Goal: Information Seeking & Learning: Learn about a topic

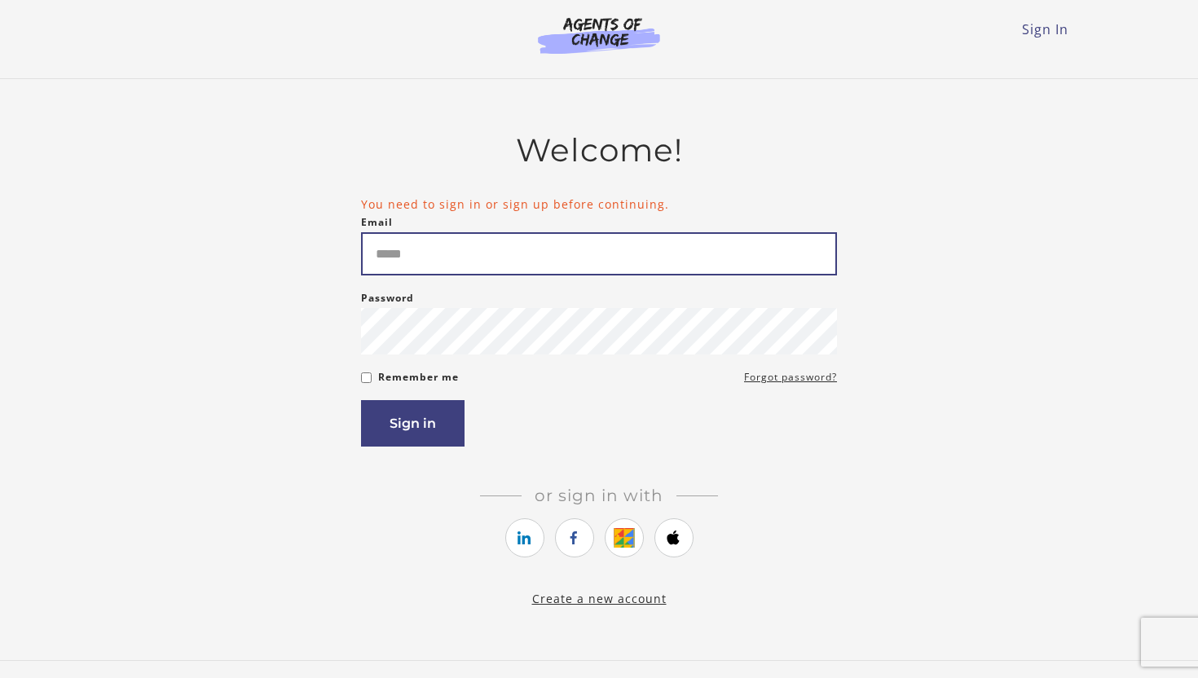
click at [491, 246] on input "Email" at bounding box center [599, 253] width 476 height 43
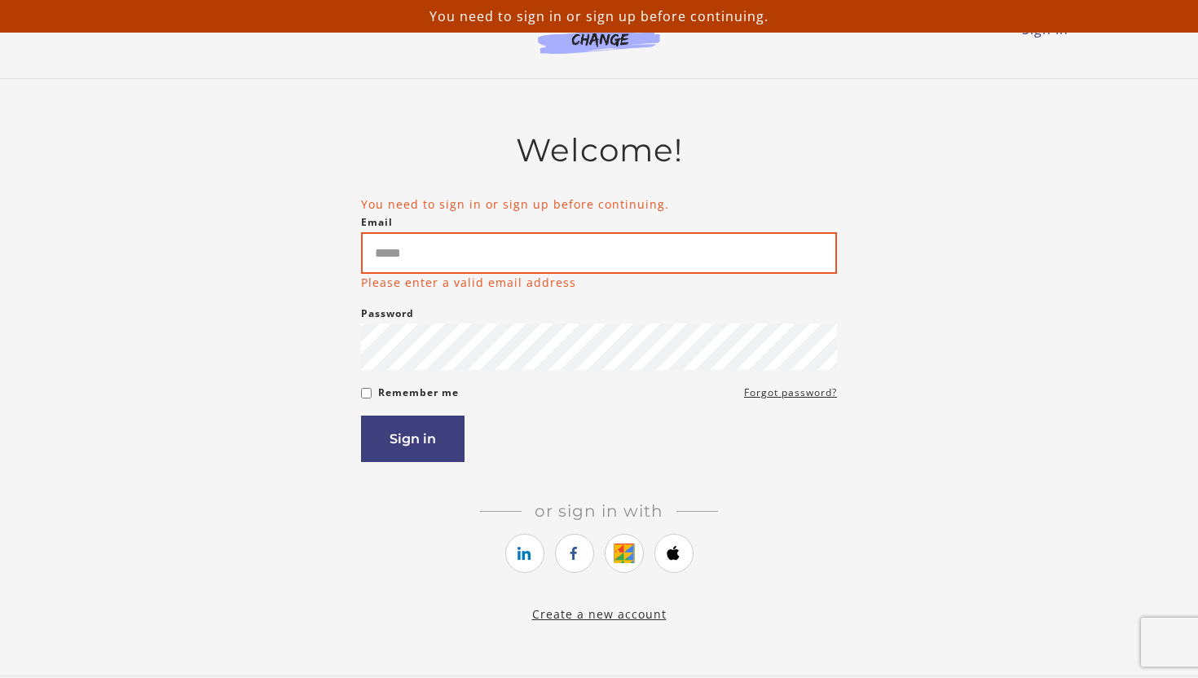
click at [474, 264] on input "Email" at bounding box center [599, 253] width 476 height 42
type input "**********"
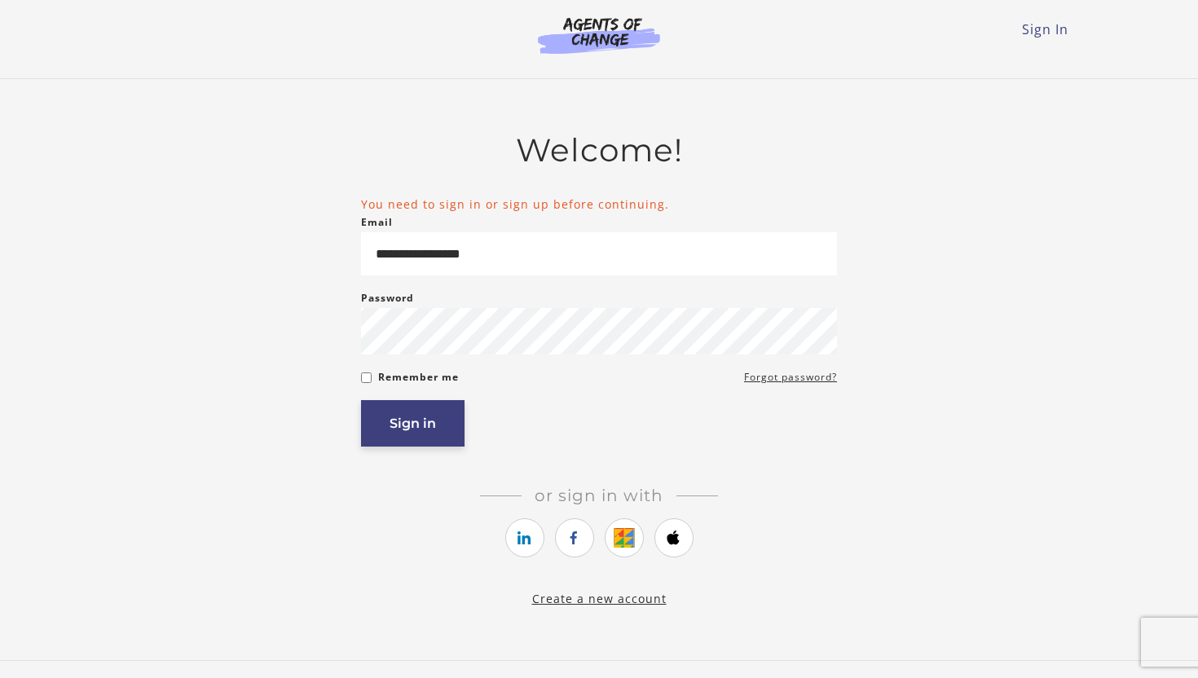
click at [420, 442] on button "Sign in" at bounding box center [412, 423] width 103 height 46
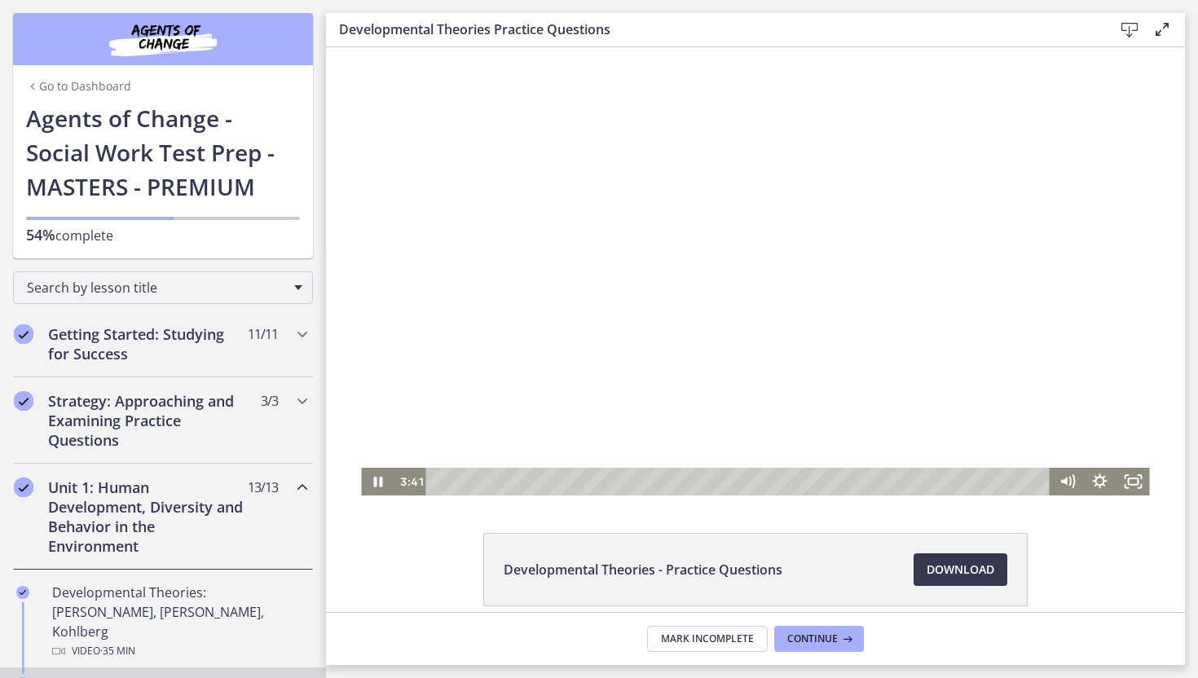
drag, startPoint x: 1112, startPoint y: 169, endPoint x: 1111, endPoint y: 118, distance: 51.3
click at [1111, 118] on div at bounding box center [755, 271] width 788 height 448
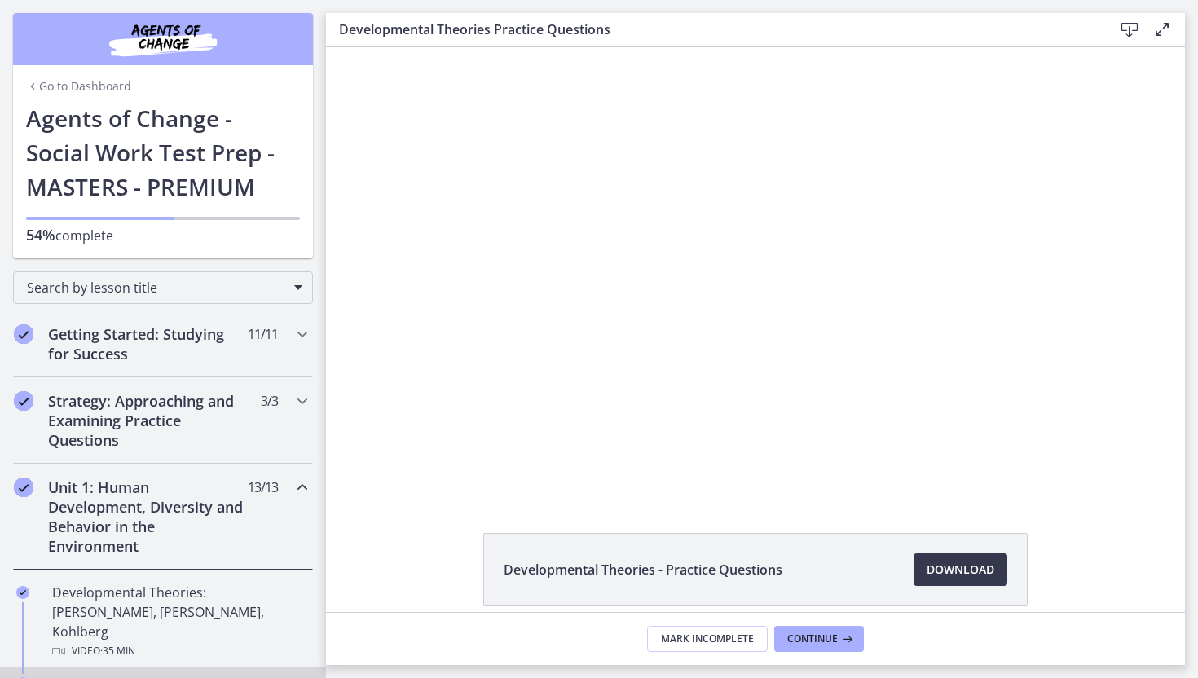
click at [394, 592] on div "Developmental Theories - Practice Questions Download Opens in a new window" at bounding box center [755, 609] width 859 height 152
click at [186, 192] on h1 "Agents of Change - Social Work Test Prep - MASTERS - PREMIUM" at bounding box center [163, 152] width 274 height 103
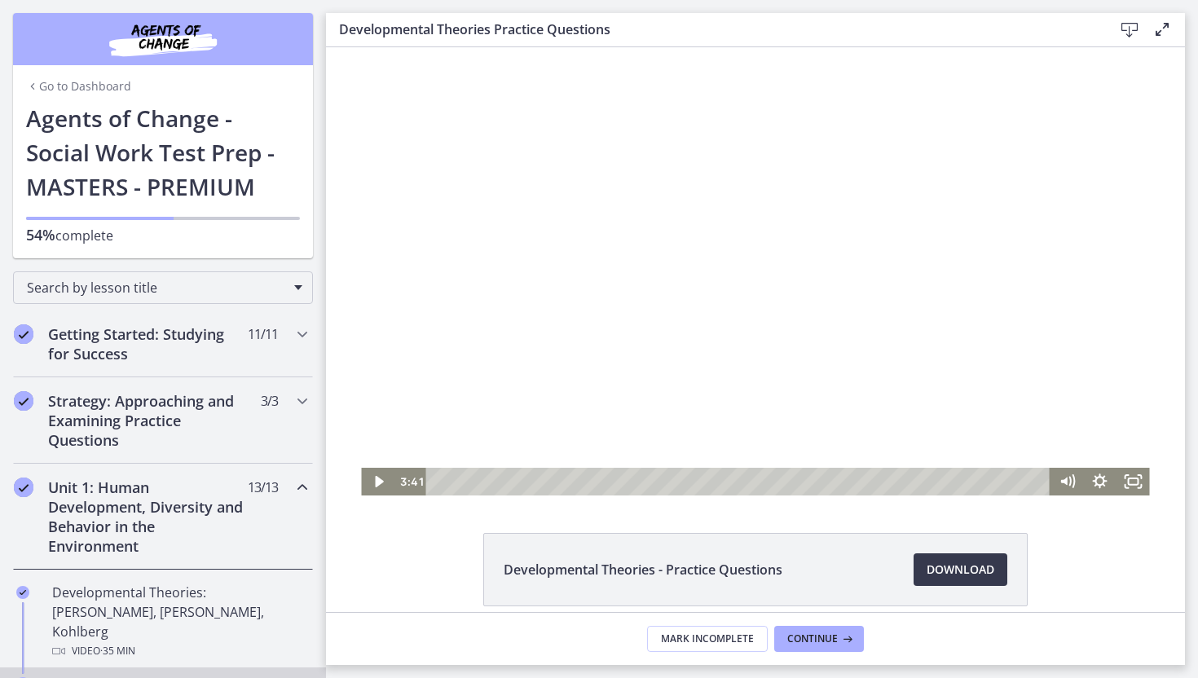
click at [601, 238] on div at bounding box center [755, 271] width 788 height 448
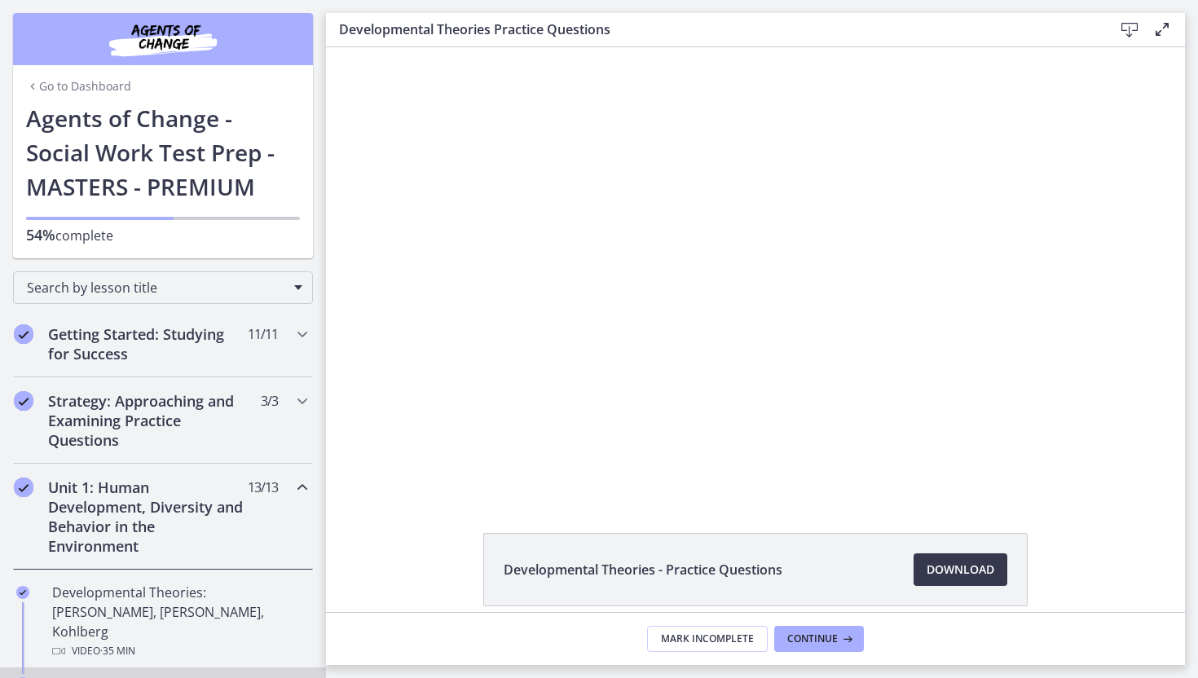
click at [274, 188] on h1 "Agents of Change - Social Work Test Prep - MASTERS - PREMIUM" at bounding box center [163, 152] width 274 height 103
click at [827, 644] on span "Continue" at bounding box center [812, 638] width 51 height 13
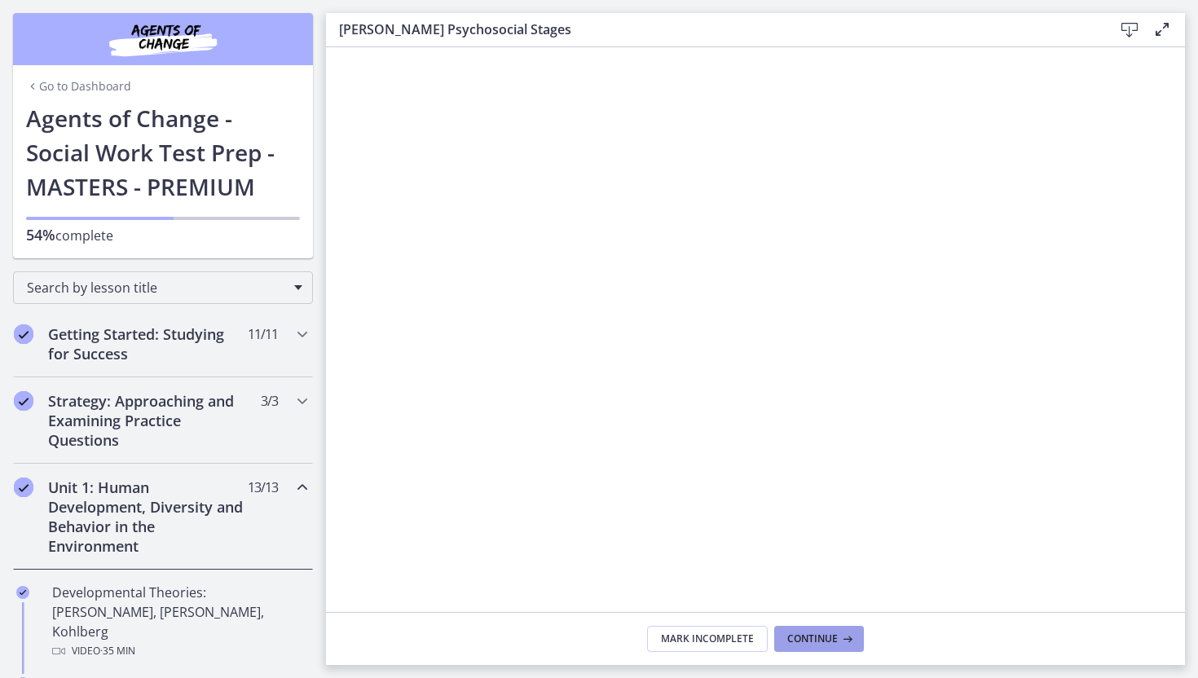
click at [812, 646] on button "Continue" at bounding box center [819, 639] width 90 height 26
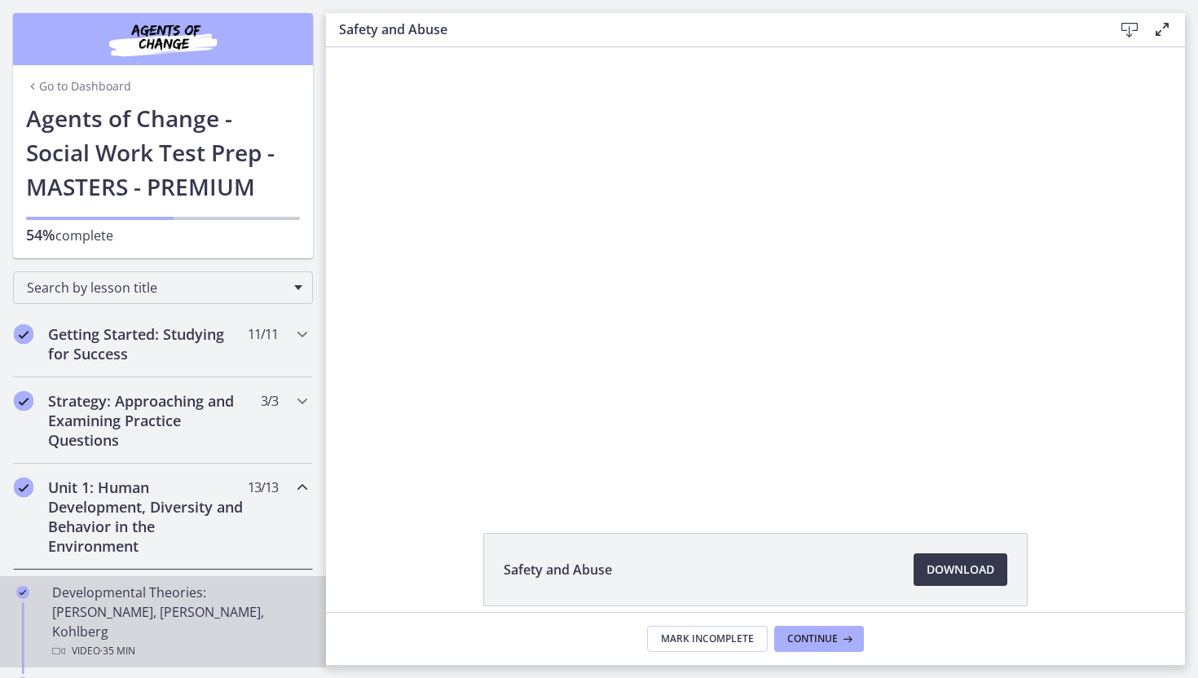
click at [228, 605] on div "Developmental Theories: Erikson, Piaget, Kohlberg Video · 35 min" at bounding box center [179, 622] width 254 height 78
click at [76, 231] on p "54% complete" at bounding box center [163, 235] width 274 height 20
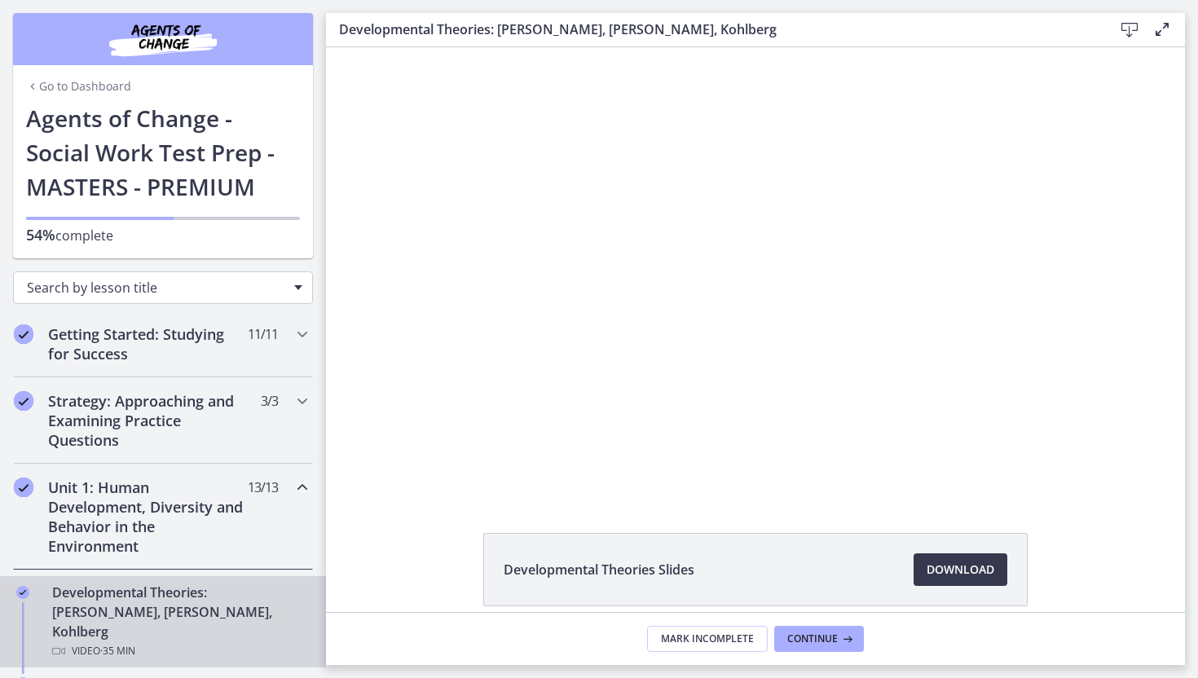
click at [141, 284] on span "Search by lesson title" at bounding box center [156, 288] width 259 height 18
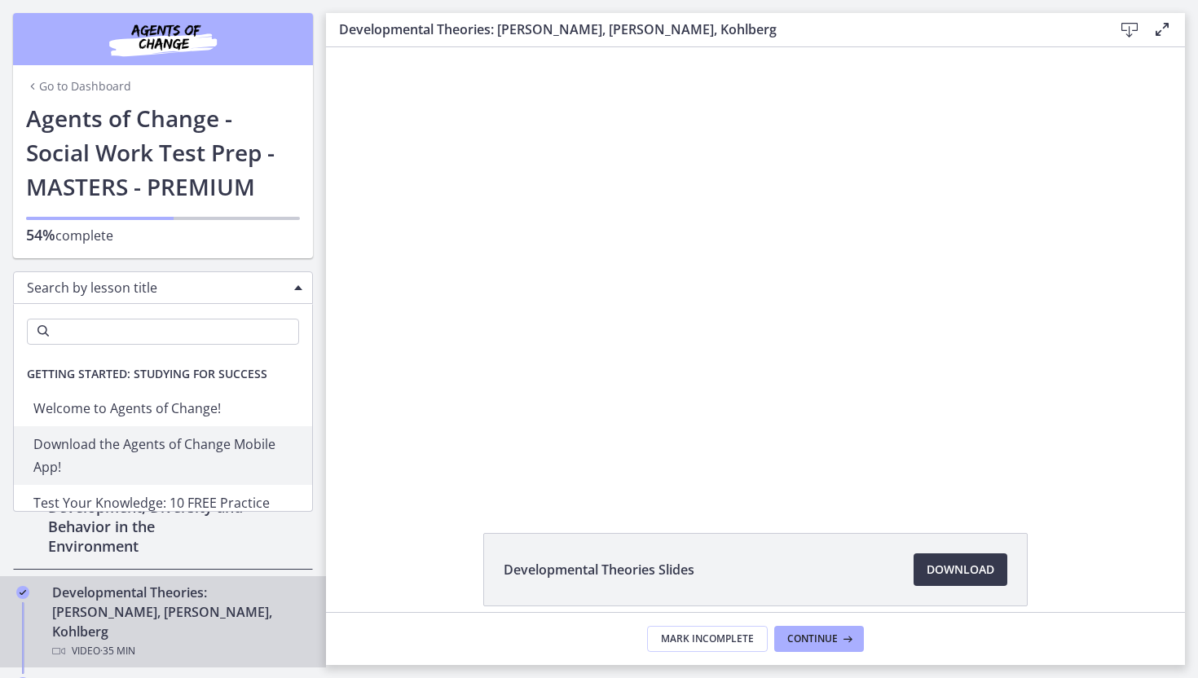
click at [339, 479] on div "Click for sound @keyframes VOLUME_SMALL_WAVE_FLASH { 0% { opacity: 0; } 33% { o…" at bounding box center [755, 271] width 859 height 448
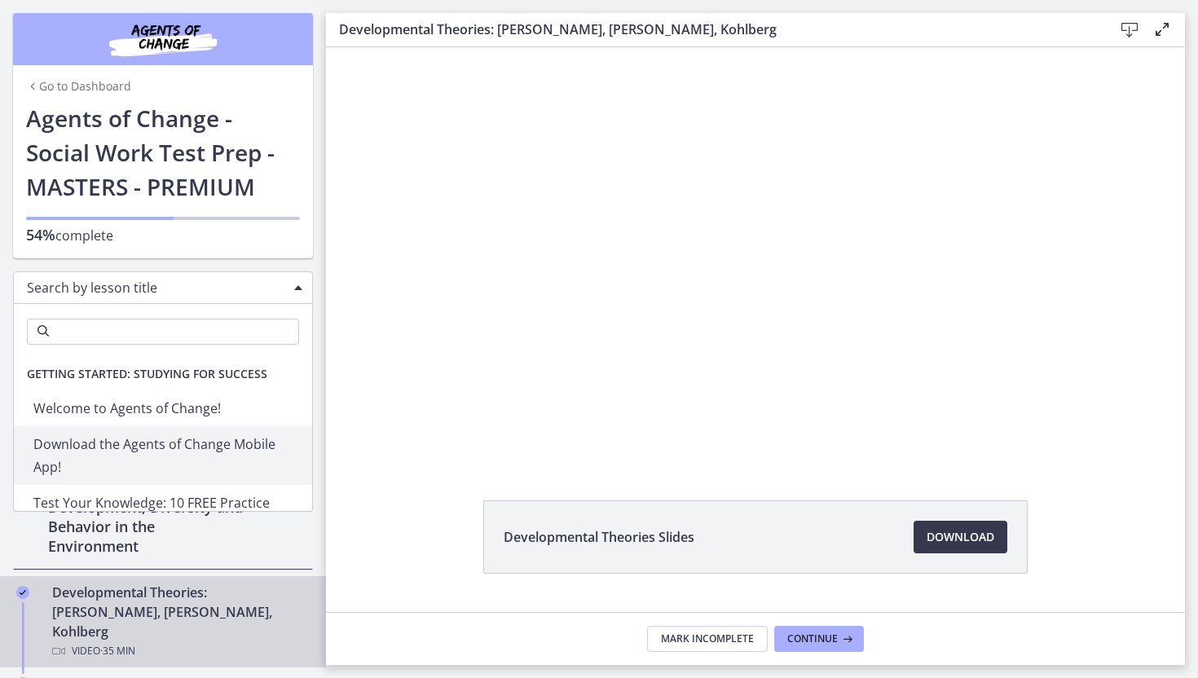
scroll to position [65, 0]
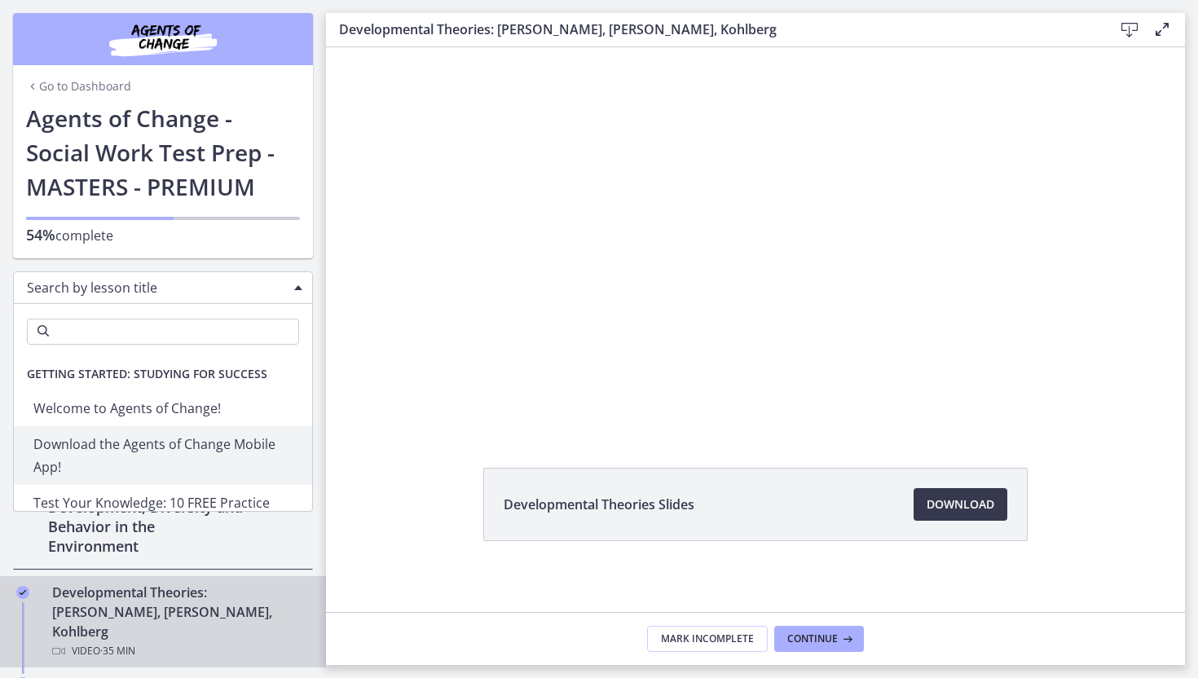
click at [243, 558] on div "Unit 1: Human Development, Diversity and Behavior in the Environment 13 / 13 Co…" at bounding box center [163, 517] width 300 height 106
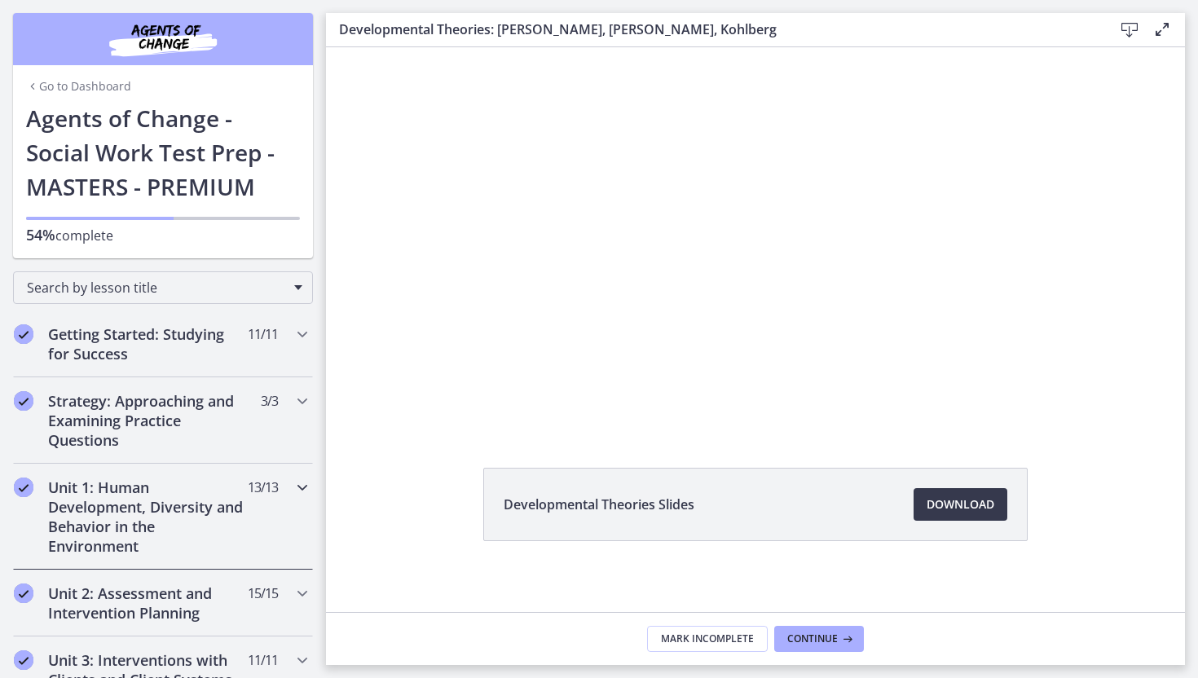
click at [305, 488] on icon "Chapters" at bounding box center [303, 488] width 20 height 20
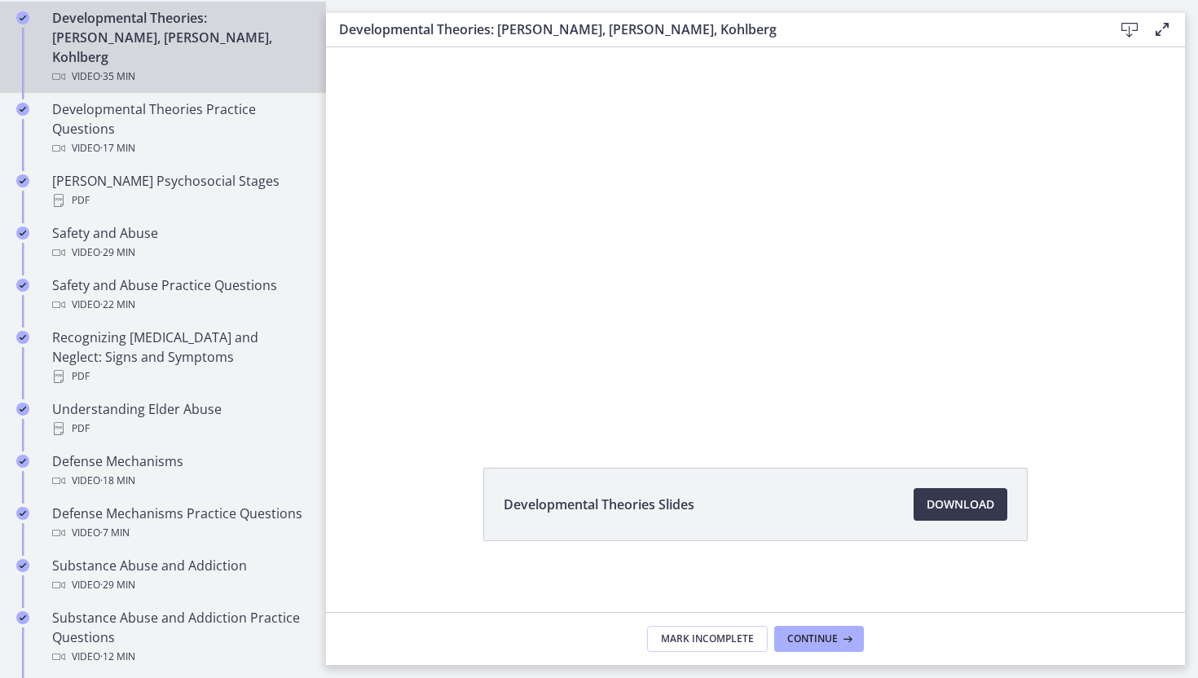
scroll to position [590, 0]
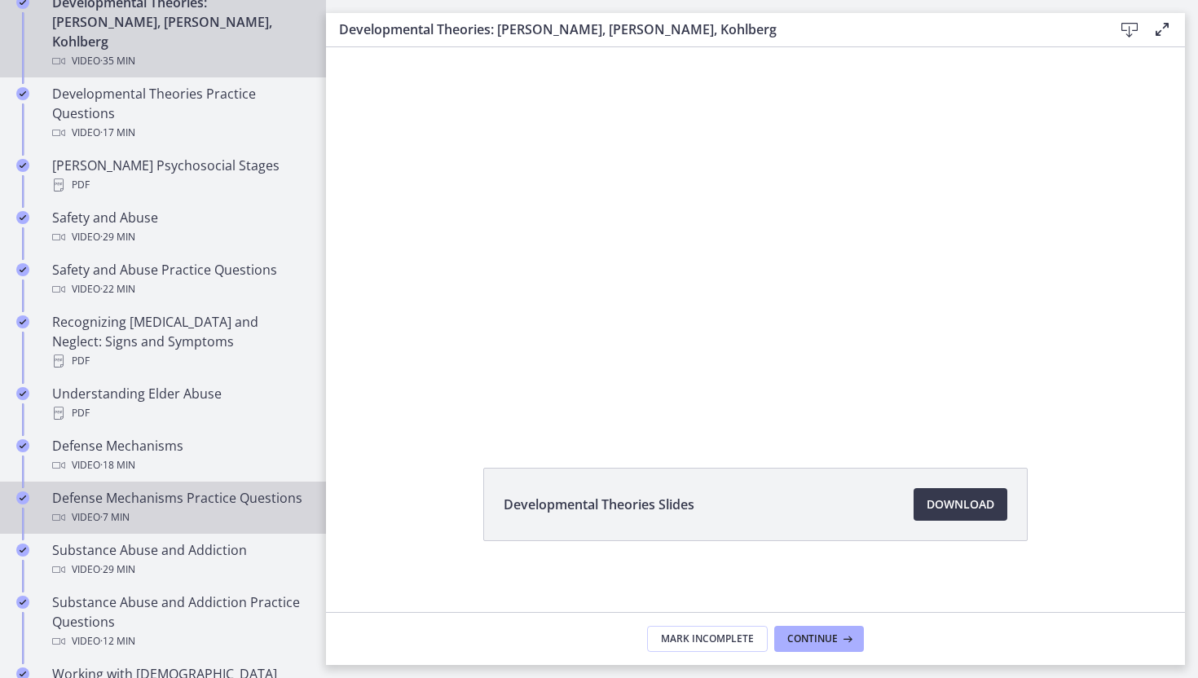
click at [165, 508] on div "Video · 7 min" at bounding box center [179, 518] width 254 height 20
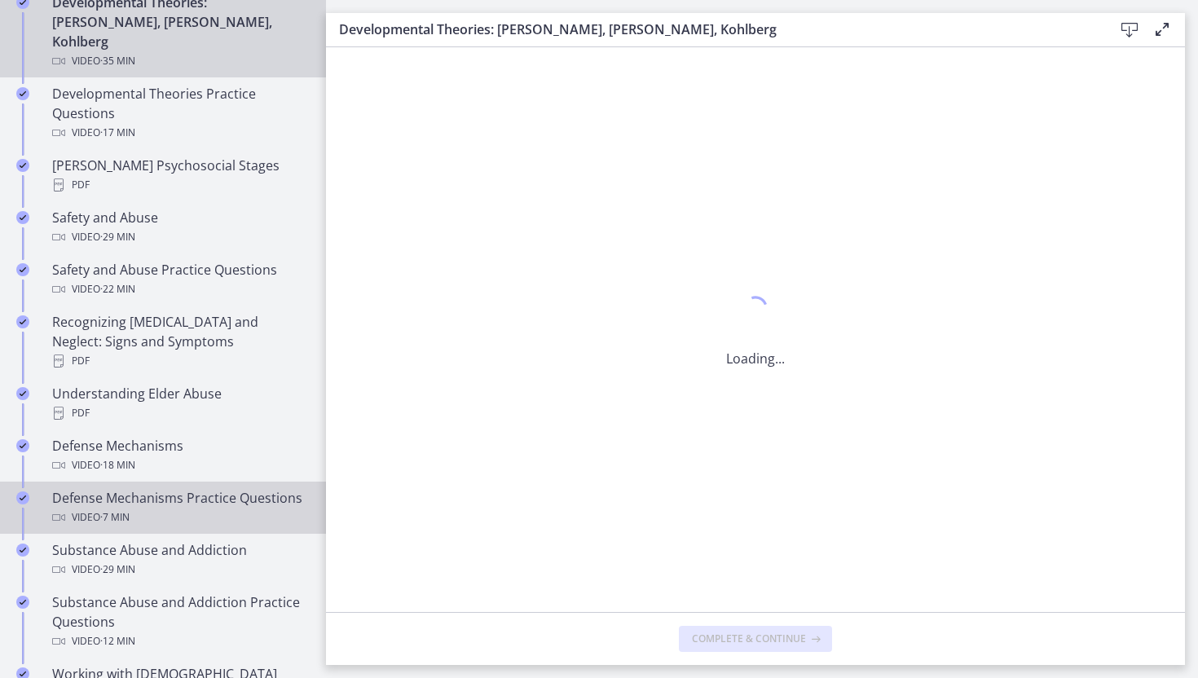
scroll to position [0, 0]
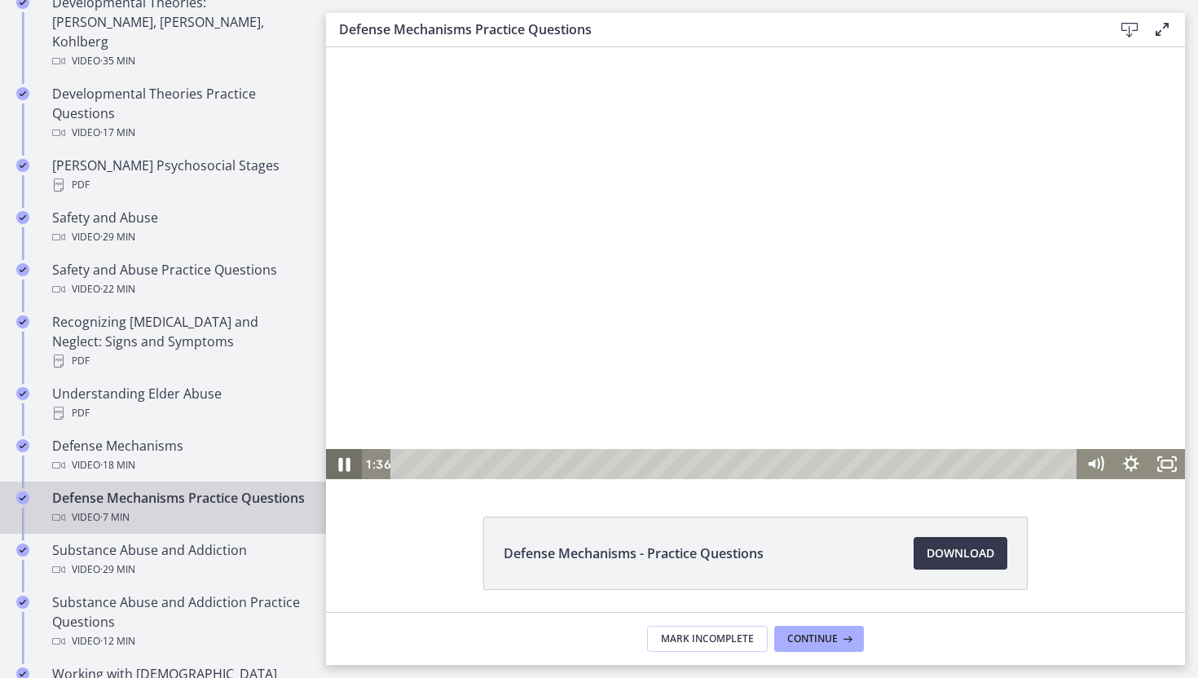
click at [333, 467] on icon "Pause" at bounding box center [344, 464] width 43 height 36
click at [344, 458] on icon "Play Video" at bounding box center [345, 464] width 43 height 36
click at [345, 454] on icon "Pause" at bounding box center [344, 464] width 36 height 30
click at [342, 469] on icon "Play Video" at bounding box center [345, 463] width 11 height 15
click at [348, 460] on icon "Pause" at bounding box center [343, 465] width 11 height 14
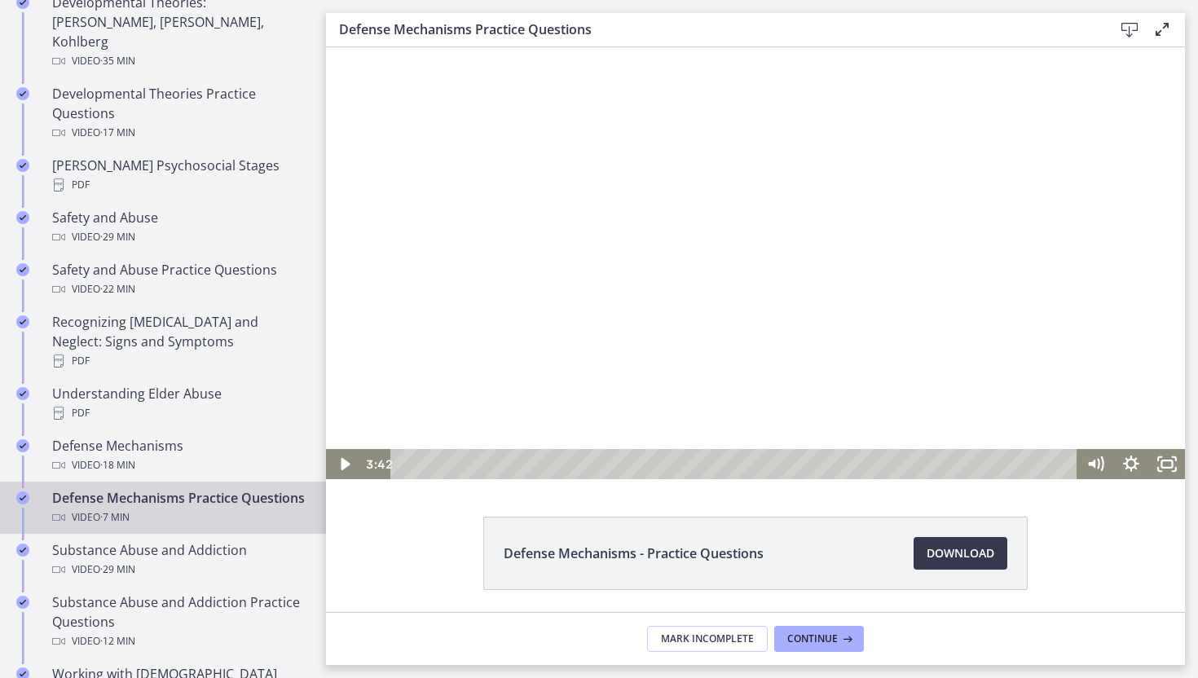
scroll to position [7, 0]
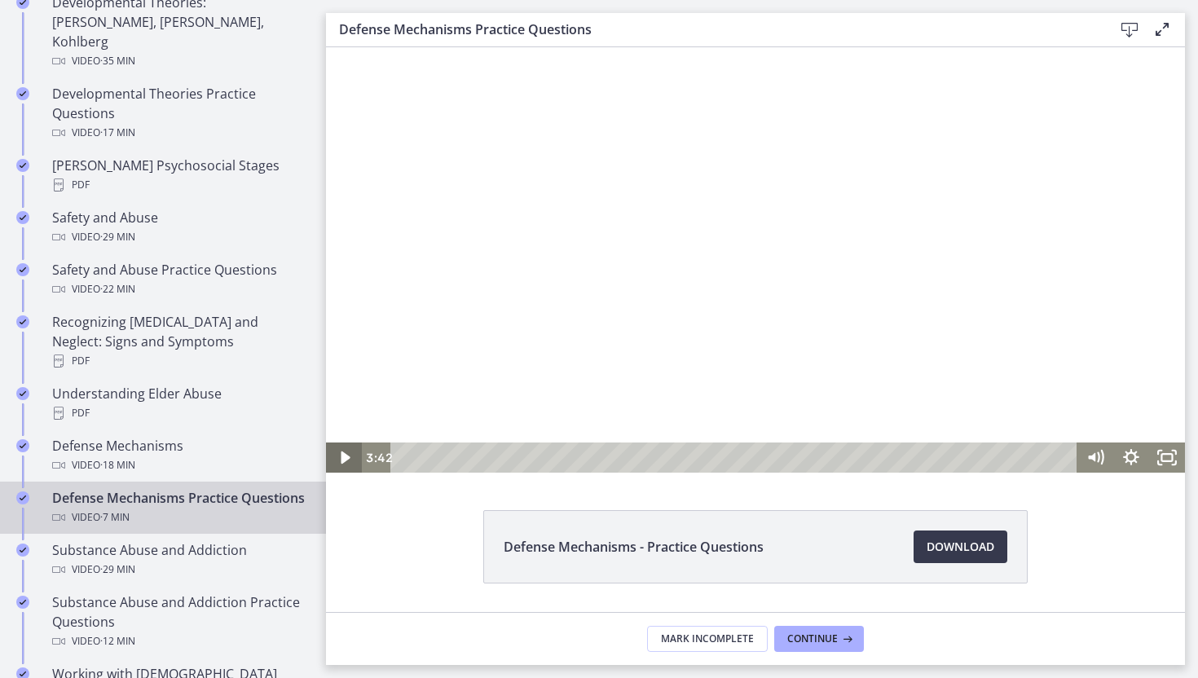
click at [344, 456] on icon "Play Video" at bounding box center [345, 457] width 9 height 12
click at [351, 460] on icon "Pause" at bounding box center [344, 457] width 43 height 36
click at [347, 455] on icon "Play Video" at bounding box center [345, 457] width 43 height 36
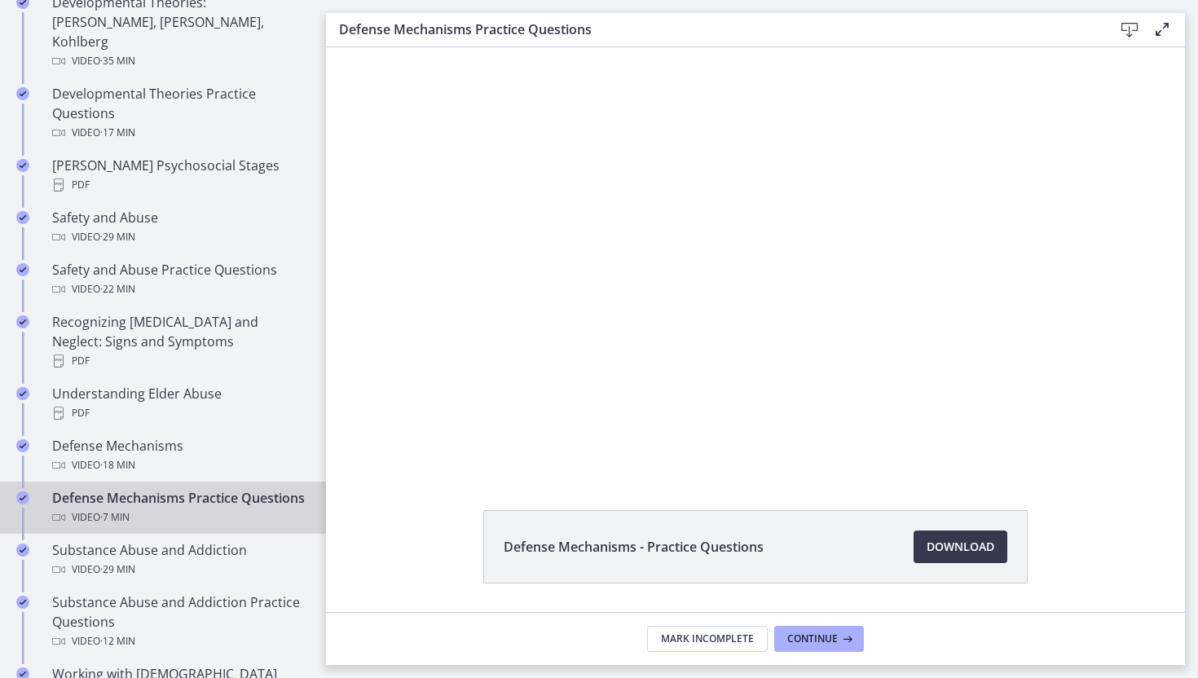
scroll to position [0, 0]
